Goal: Navigation & Orientation: Find specific page/section

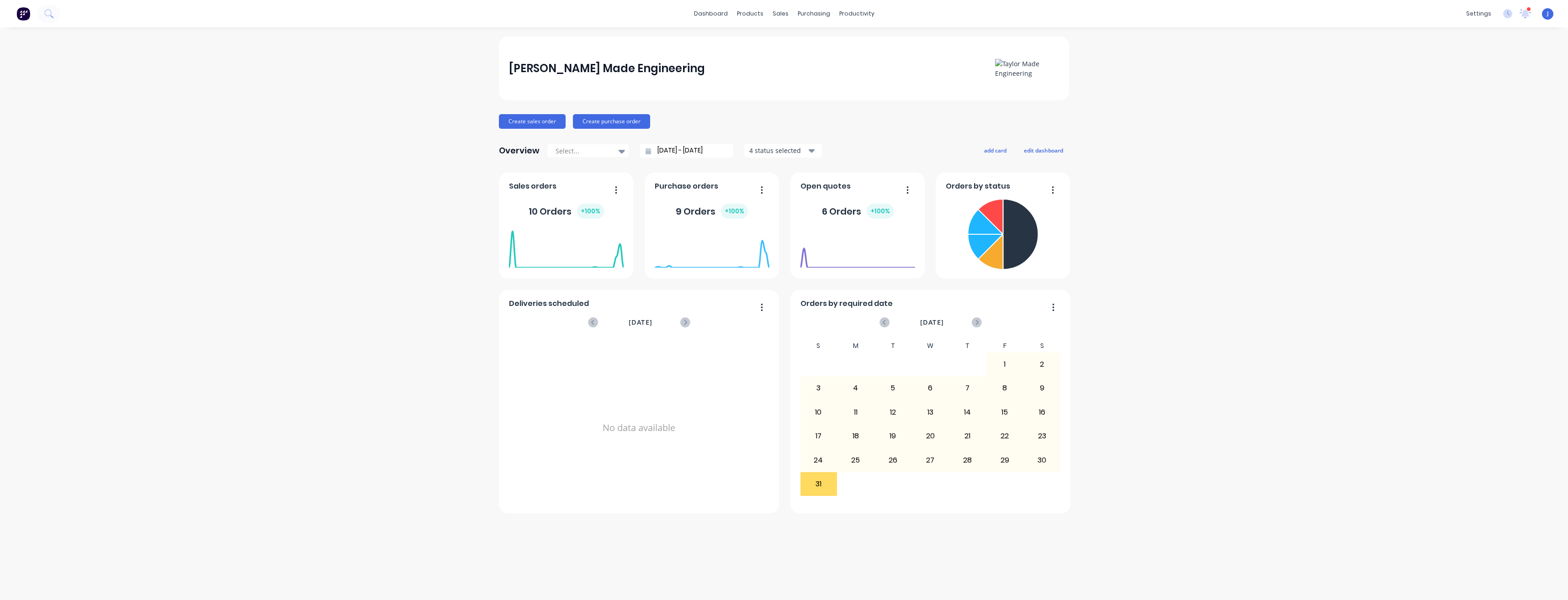
click at [1548, 12] on span "J" at bounding box center [1548, 13] width 2 height 8
click at [1225, 110] on div "[PERSON_NAME] Made Engineering Create sales order Create purchase order Overvie…" at bounding box center [784, 313] width 1568 height 554
click at [712, 15] on link "dashboard" at bounding box center [711, 14] width 43 height 14
click at [753, 15] on div "products" at bounding box center [750, 14] width 36 height 14
click at [749, 9] on div "products" at bounding box center [750, 14] width 36 height 14
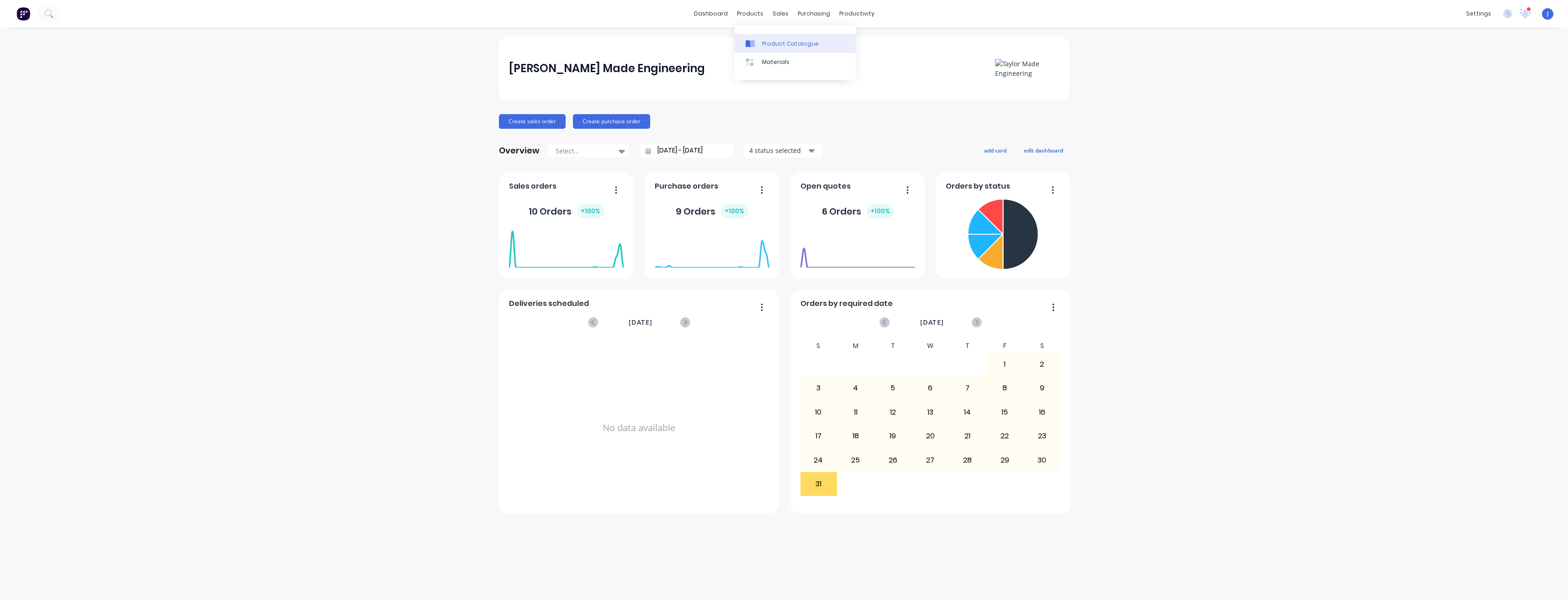
click at [761, 41] on link "Product Catalogue" at bounding box center [795, 43] width 121 height 18
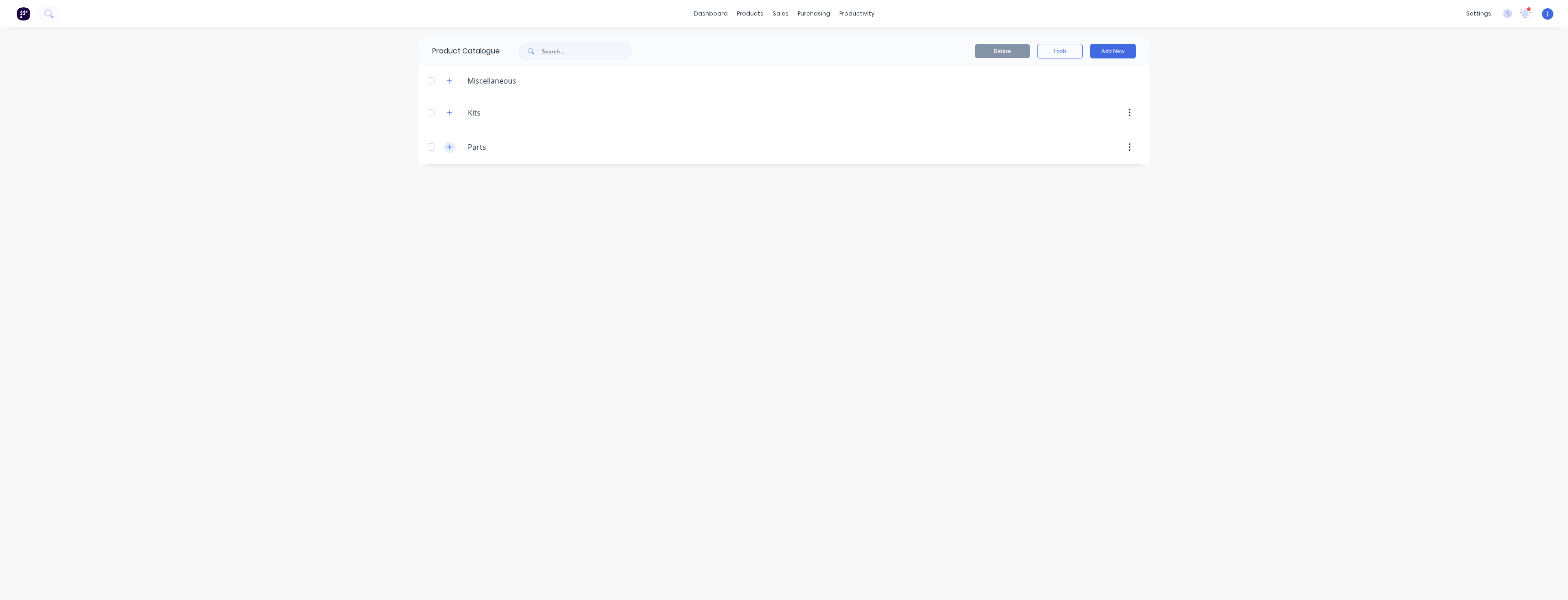
click at [450, 147] on icon "button" at bounding box center [450, 147] width 5 height 5
click at [450, 147] on icon "button" at bounding box center [450, 147] width 5 height 1
click at [448, 82] on icon "button" at bounding box center [449, 80] width 6 height 6
click at [451, 116] on icon "button" at bounding box center [449, 113] width 6 height 6
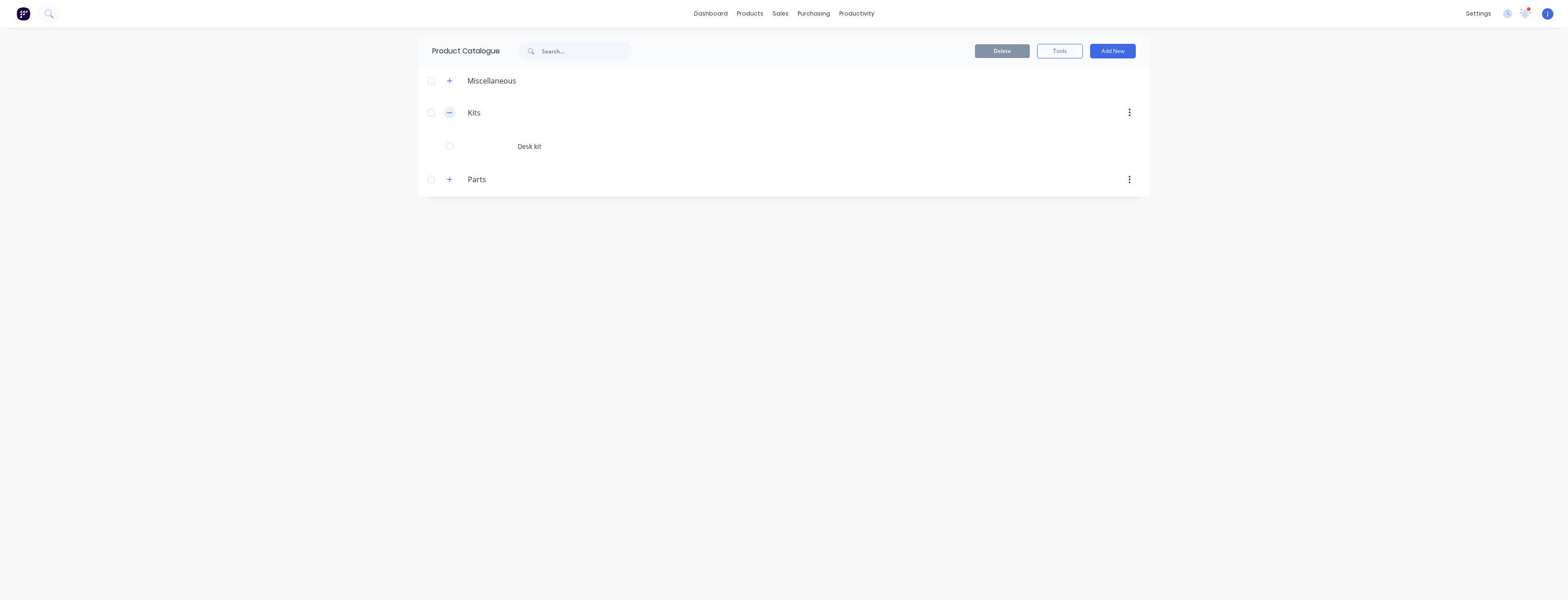
click at [451, 116] on icon "button" at bounding box center [449, 113] width 6 height 6
click at [779, 14] on div "sales" at bounding box center [781, 14] width 25 height 14
click at [796, 45] on div "Sales Orders" at bounding box center [814, 43] width 37 height 8
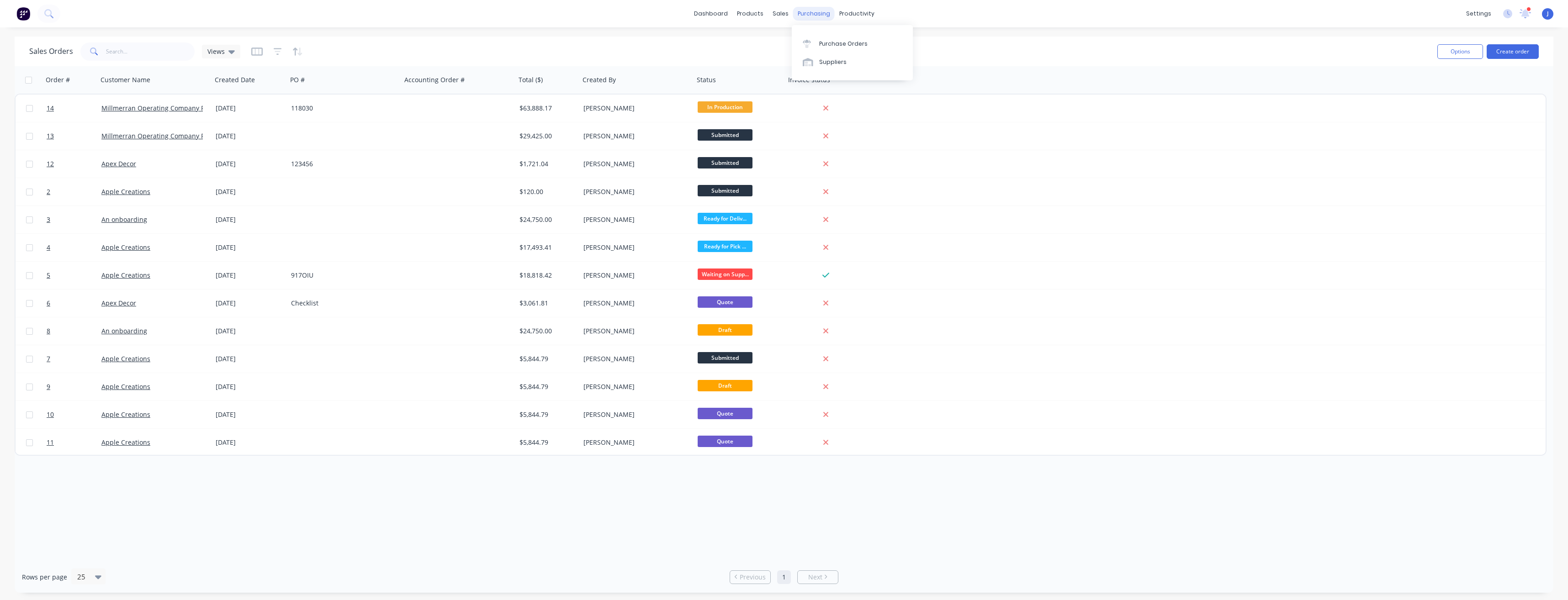
click at [804, 11] on div "purchasing" at bounding box center [813, 14] width 42 height 14
click at [825, 64] on div "Suppliers" at bounding box center [833, 62] width 27 height 8
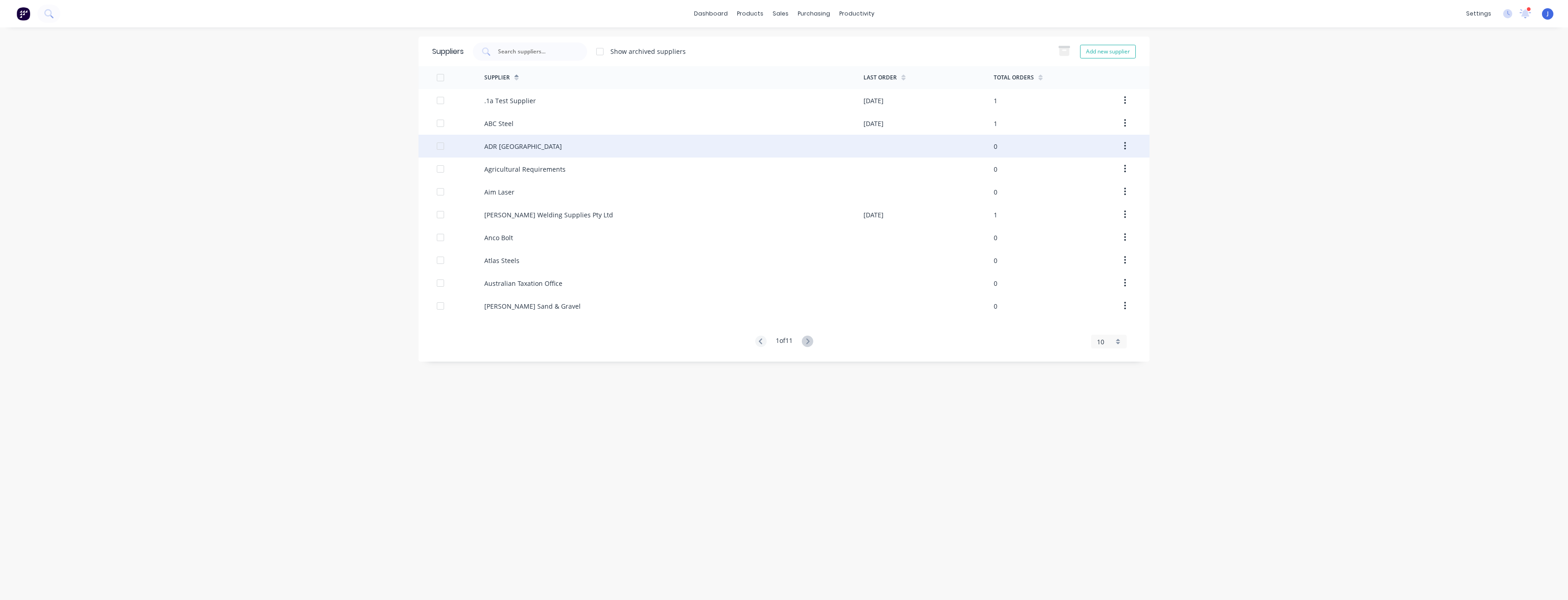
click at [517, 146] on div "ADR [GEOGRAPHIC_DATA]" at bounding box center [523, 146] width 77 height 9
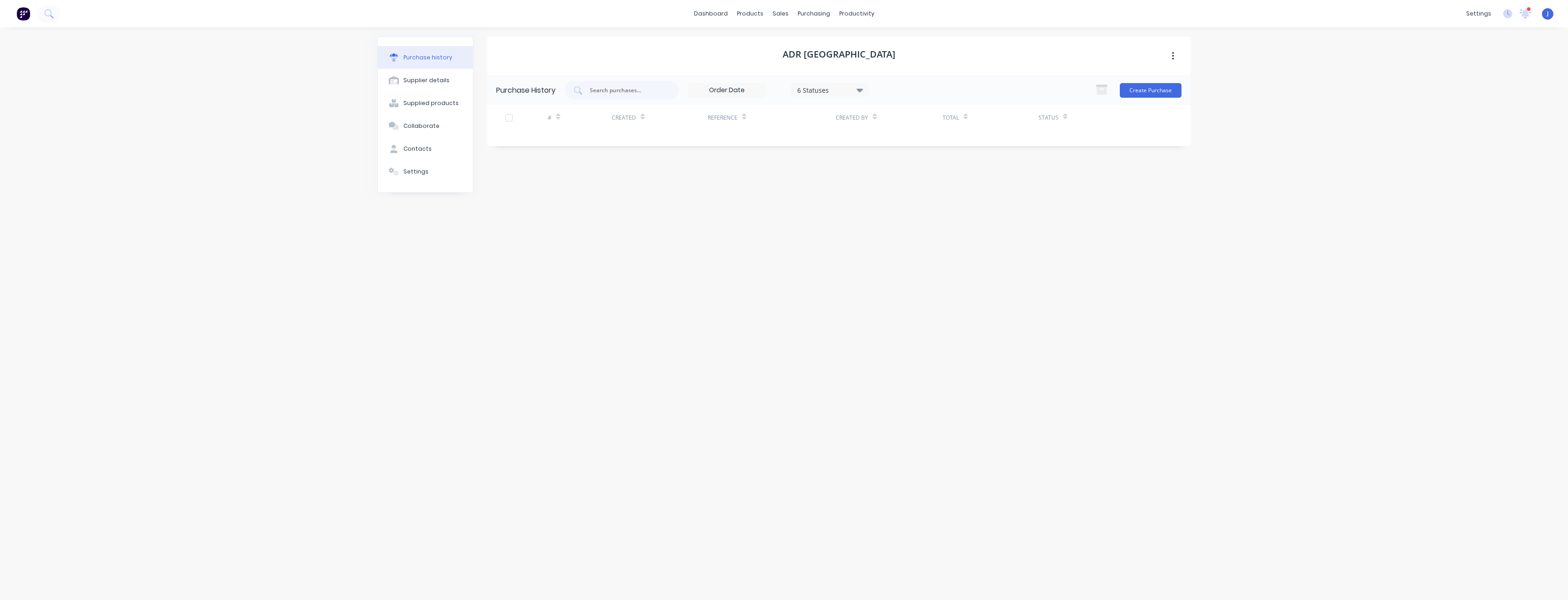
click at [857, 89] on div "6 Statuses" at bounding box center [830, 89] width 65 height 9
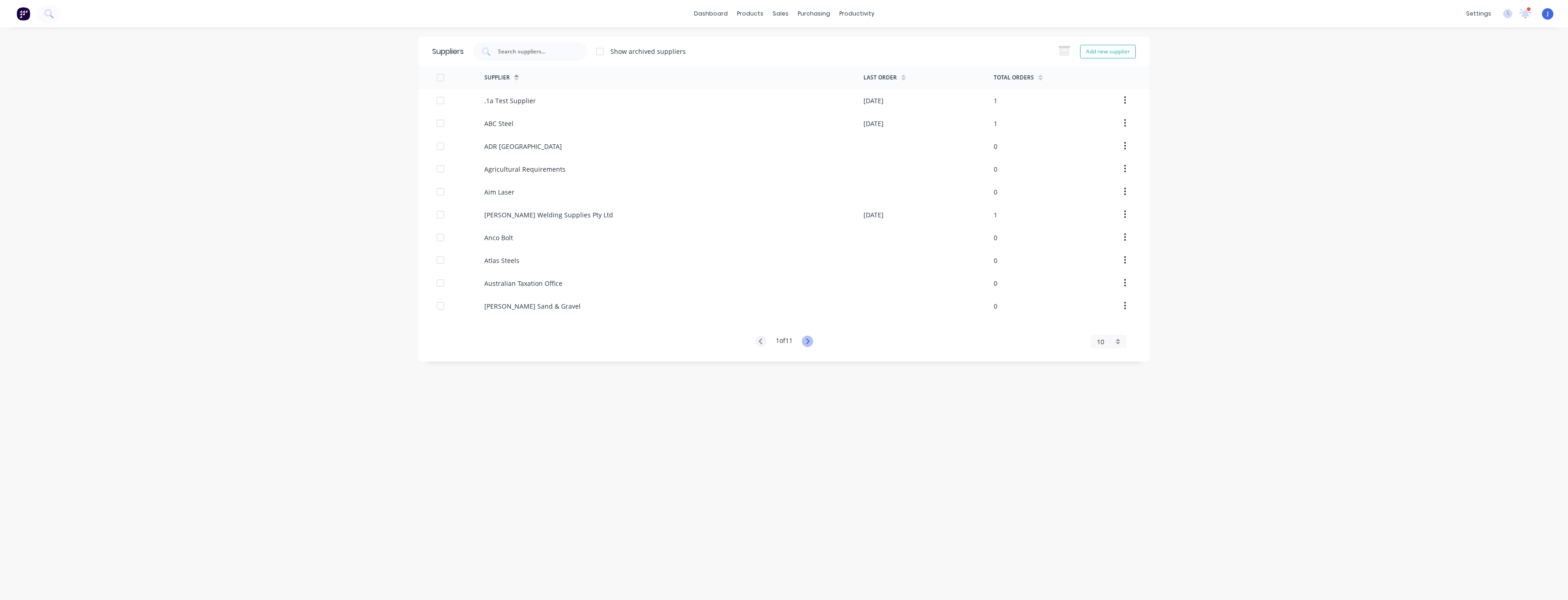
click at [806, 344] on icon at bounding box center [807, 341] width 11 height 11
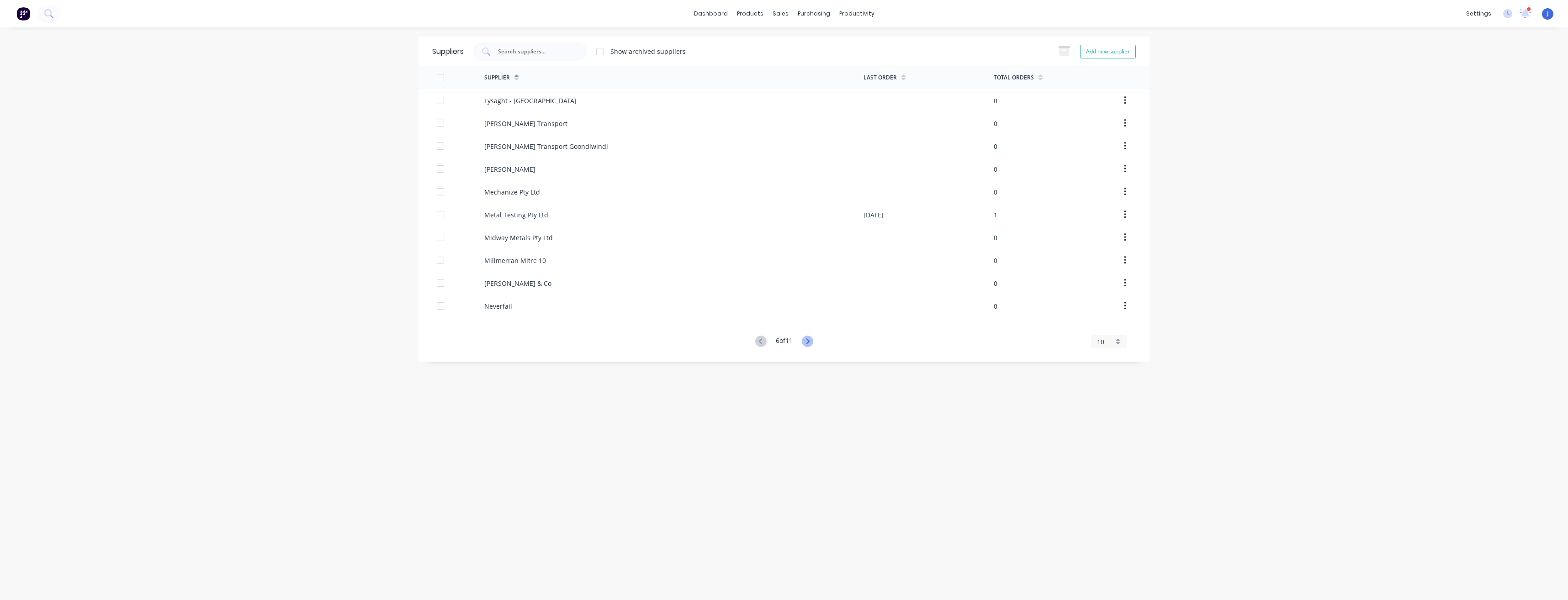
click at [806, 344] on icon at bounding box center [807, 341] width 11 height 11
click at [806, 344] on icon at bounding box center [809, 341] width 11 height 11
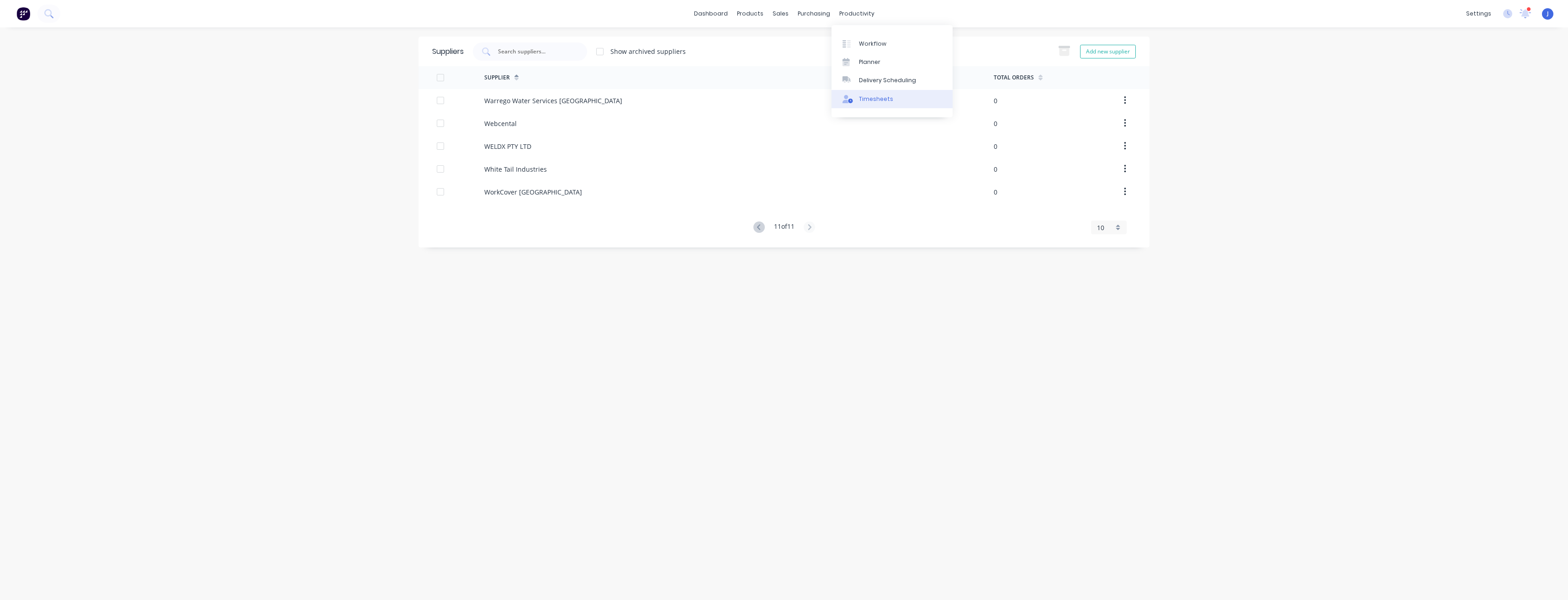
click at [875, 101] on div "Timesheets" at bounding box center [875, 98] width 34 height 8
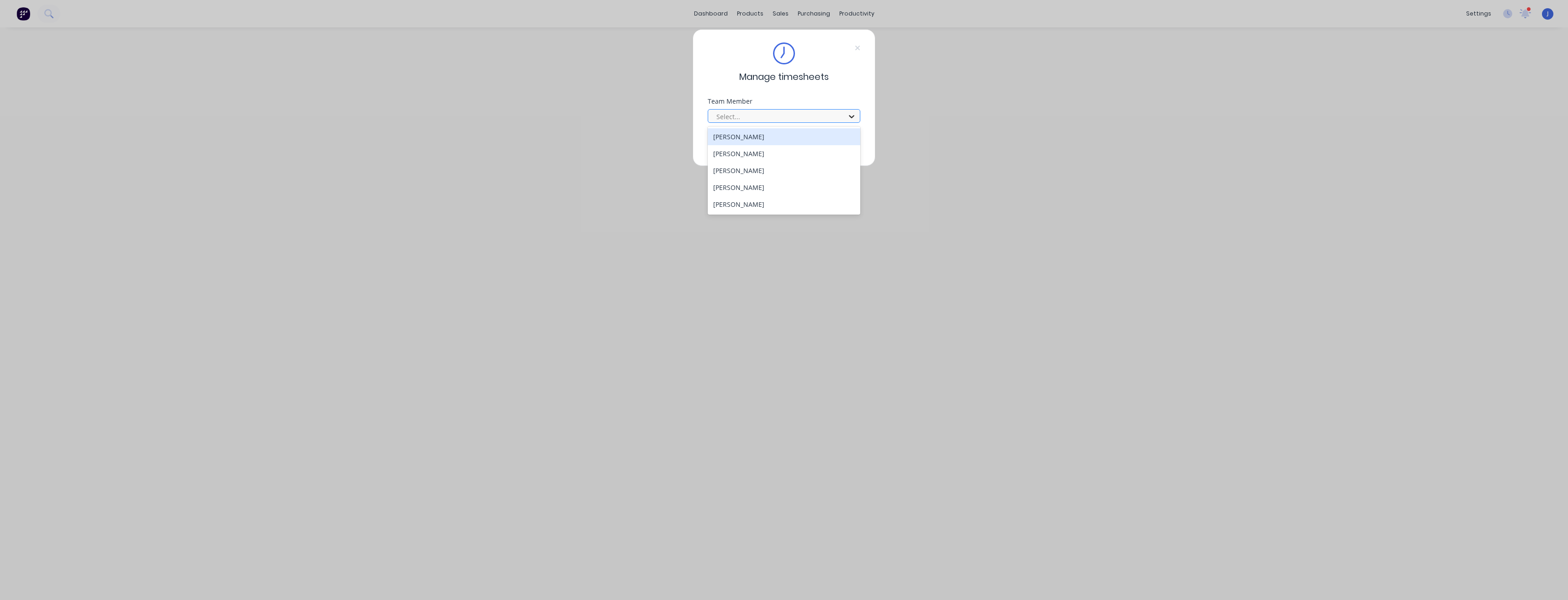
click at [851, 118] on icon at bounding box center [851, 116] width 6 height 3
click at [773, 175] on div "[PERSON_NAME]" at bounding box center [784, 170] width 152 height 17
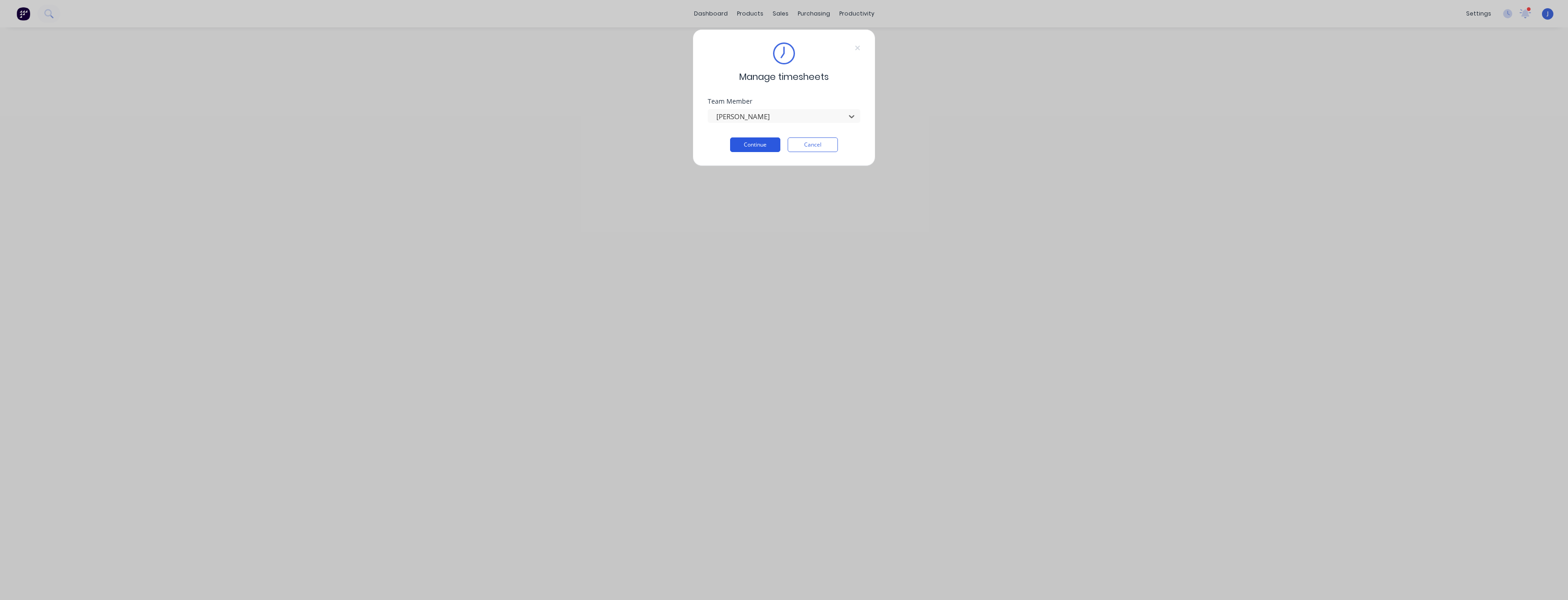
click at [765, 142] on button "Continue" at bounding box center [755, 145] width 50 height 15
